Goal: Information Seeking & Learning: Find specific fact

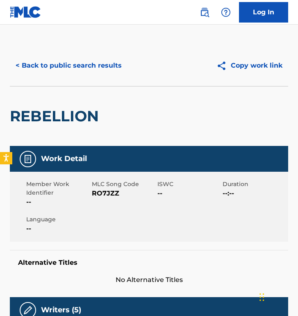
click at [79, 68] on button "< Back to public search results" at bounding box center [69, 65] width 118 height 20
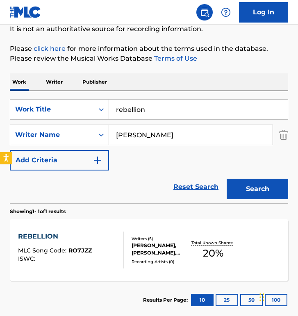
click at [144, 105] on input "rebellion" at bounding box center [198, 110] width 179 height 20
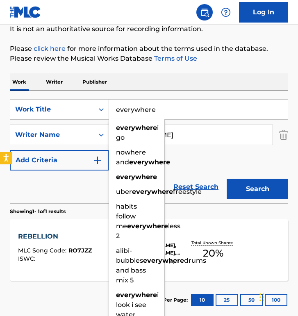
type input "everywhere"
click at [185, 128] on input "[PERSON_NAME]" at bounding box center [190, 135] width 163 height 20
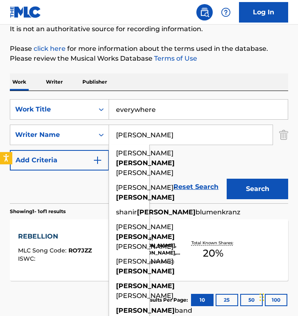
click at [185, 128] on input "[PERSON_NAME]" at bounding box center [190, 135] width 163 height 20
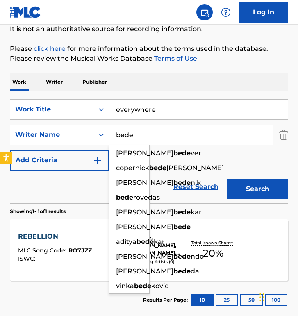
type input "bede"
click at [253, 179] on button "Search" at bounding box center [257, 189] width 61 height 20
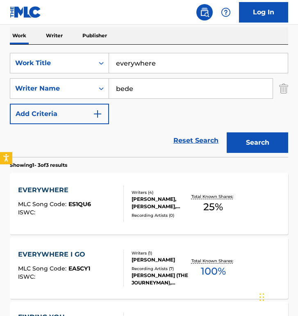
scroll to position [138, 0]
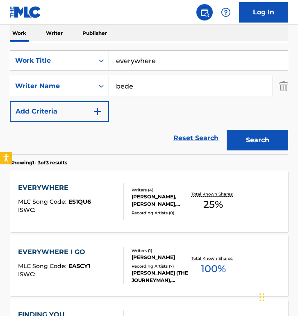
click at [107, 191] on div "EVERYWHERE MLC Song Code : ES1QU6 ISWC :" at bounding box center [71, 201] width 106 height 37
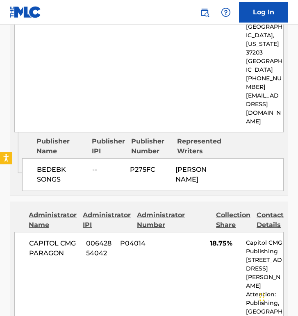
scroll to position [570, 0]
